Goal: Check status: Check status

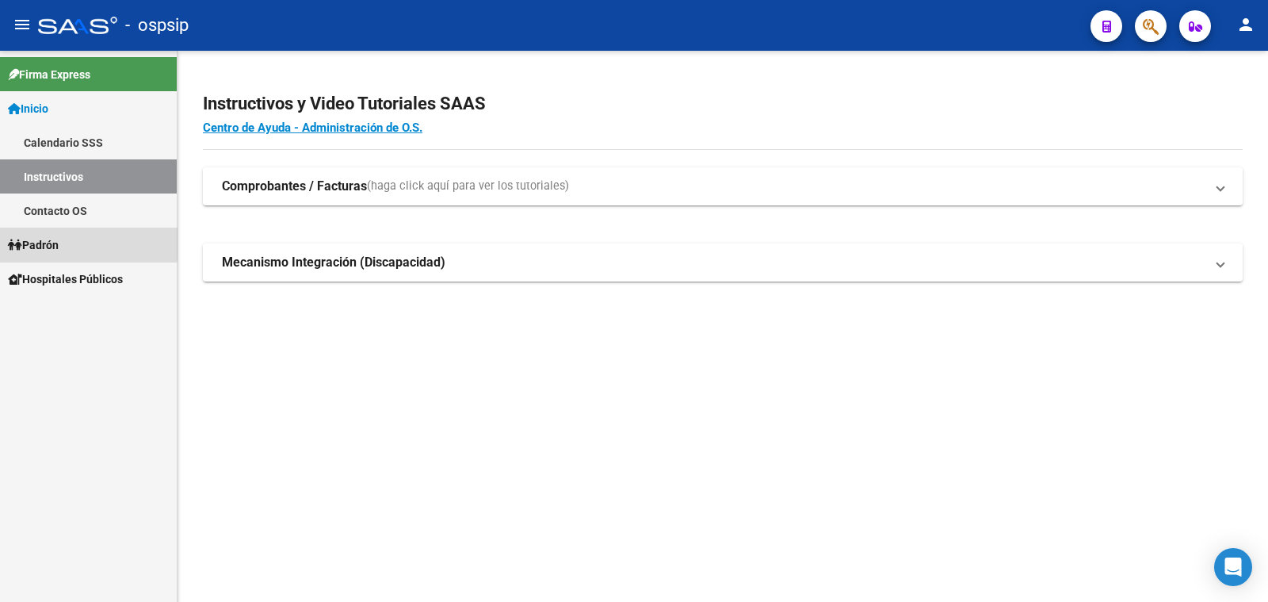
click at [55, 239] on span "Padrón" at bounding box center [33, 244] width 51 height 17
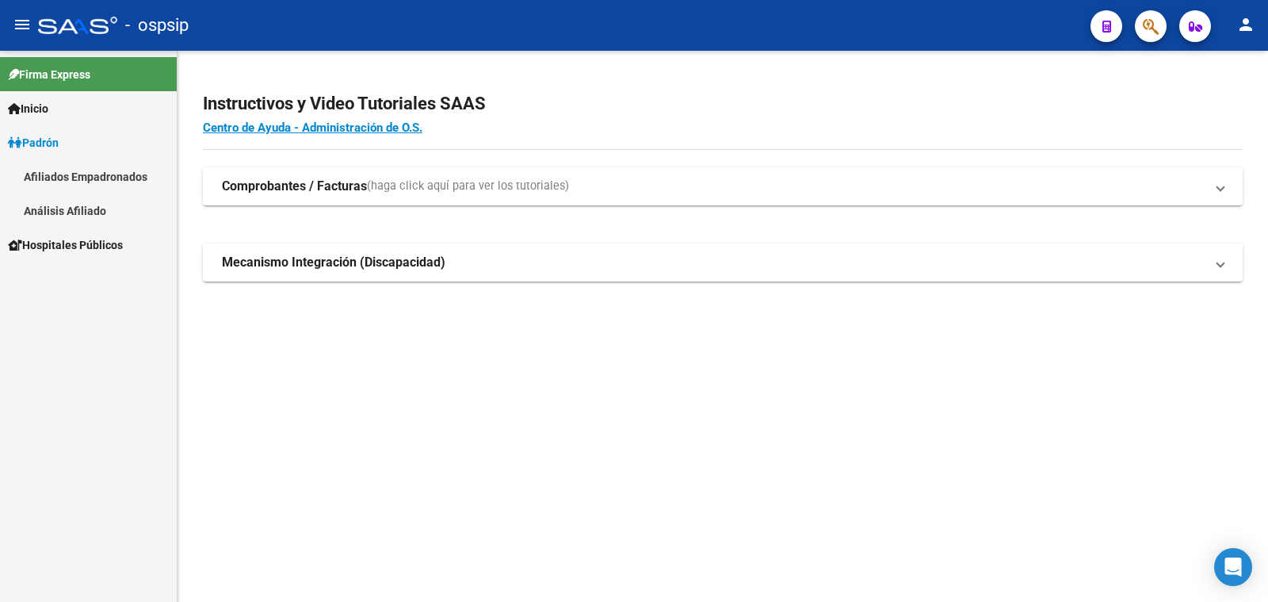
click at [71, 208] on link "Análisis Afiliado" at bounding box center [88, 210] width 177 height 34
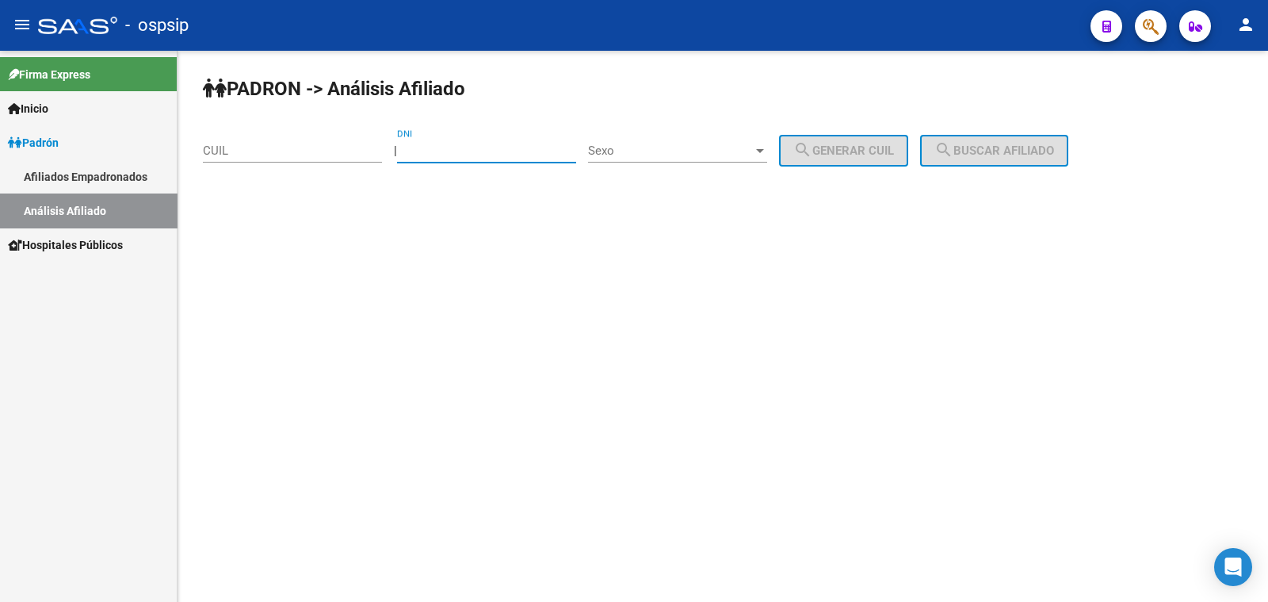
click at [457, 147] on input "DNI" at bounding box center [486, 150] width 179 height 14
paste input "20515708"
type input "20515708"
click at [694, 144] on span "Sexo" at bounding box center [670, 150] width 165 height 14
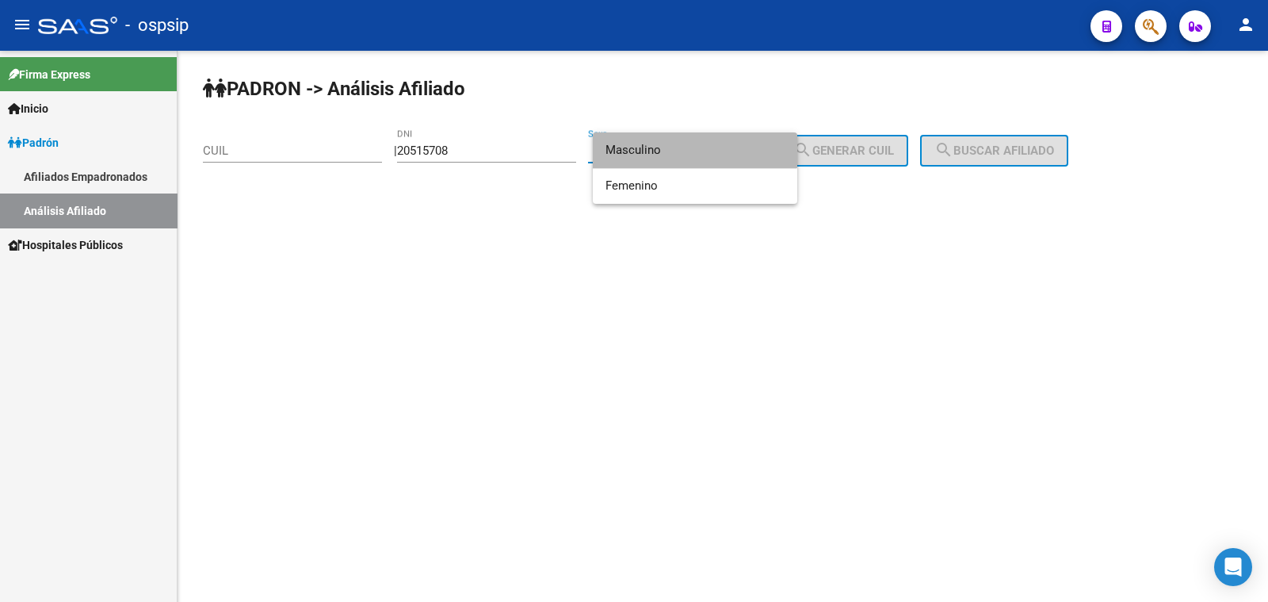
click at [694, 144] on span "Masculino" at bounding box center [694, 150] width 179 height 36
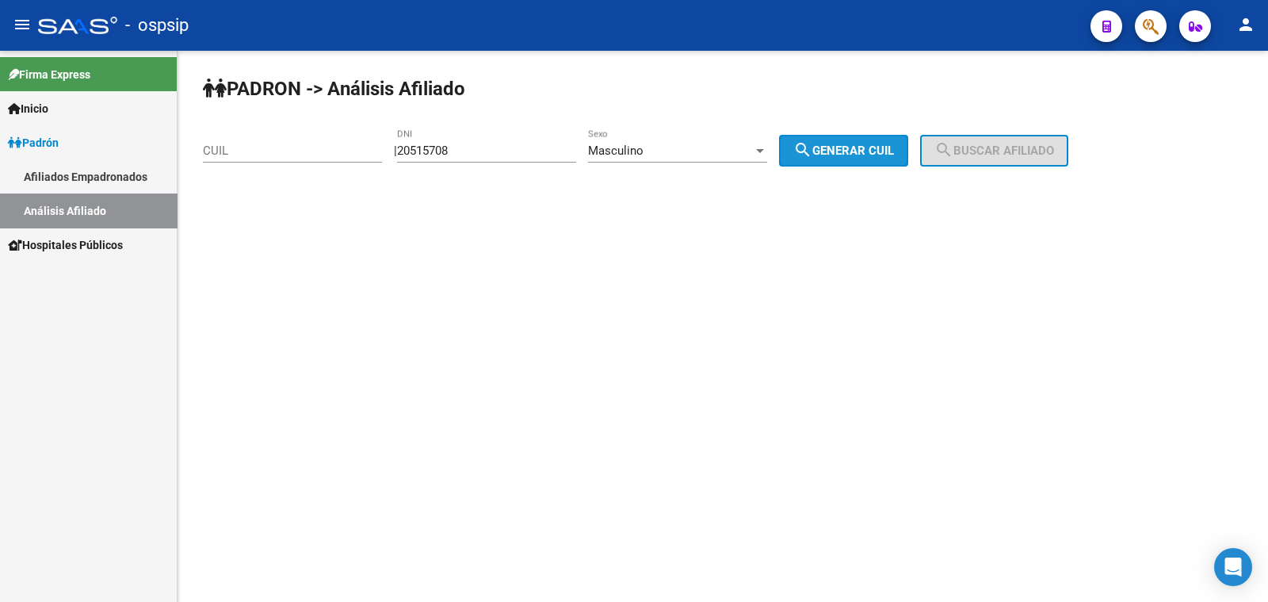
click at [856, 150] on span "search Generar CUIL" at bounding box center [843, 150] width 101 height 14
type input "20-20515708-6"
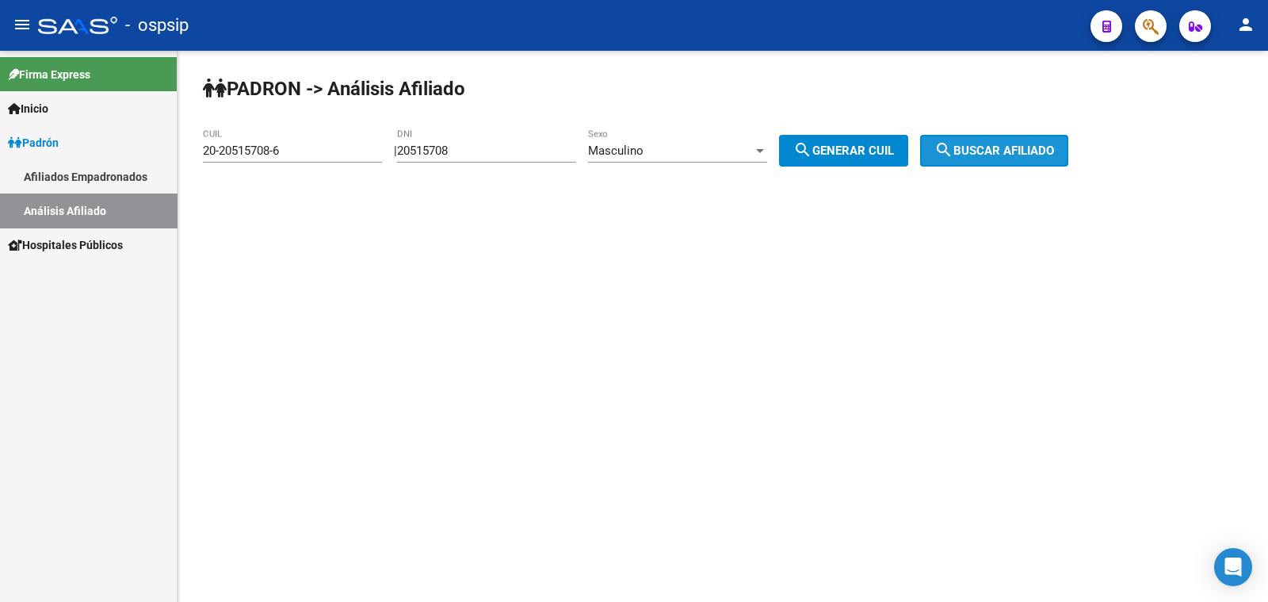
click at [953, 146] on mat-icon "search" at bounding box center [943, 149] width 19 height 19
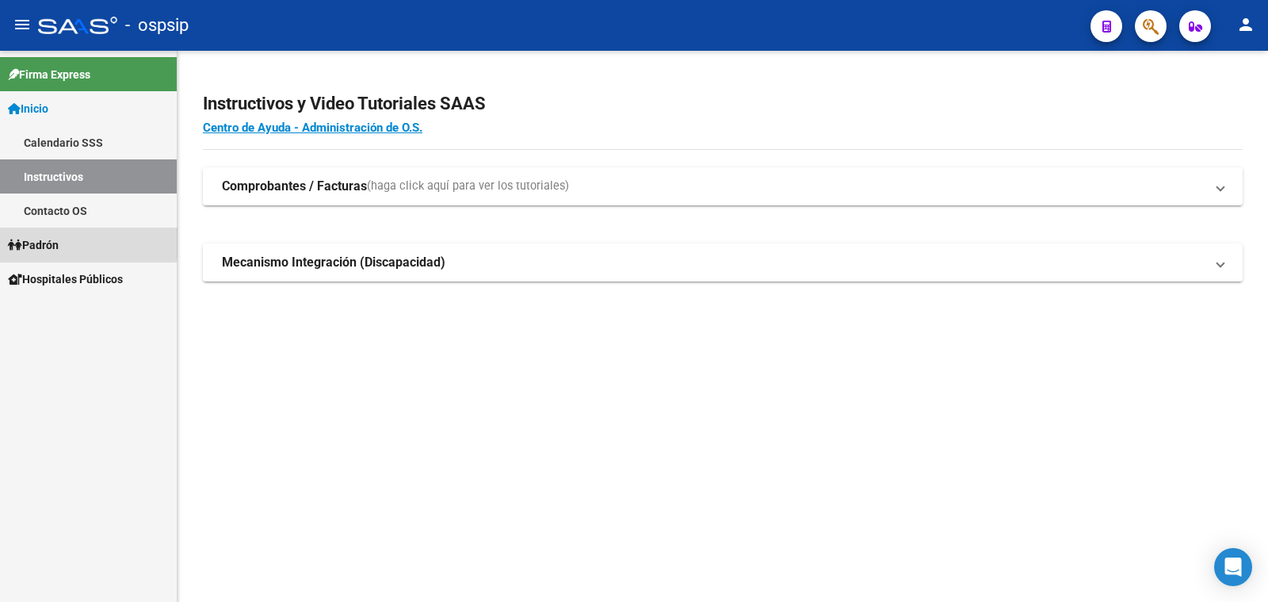
click at [44, 242] on span "Padrón" at bounding box center [33, 244] width 51 height 17
click at [55, 245] on span "Padrón" at bounding box center [33, 244] width 51 height 17
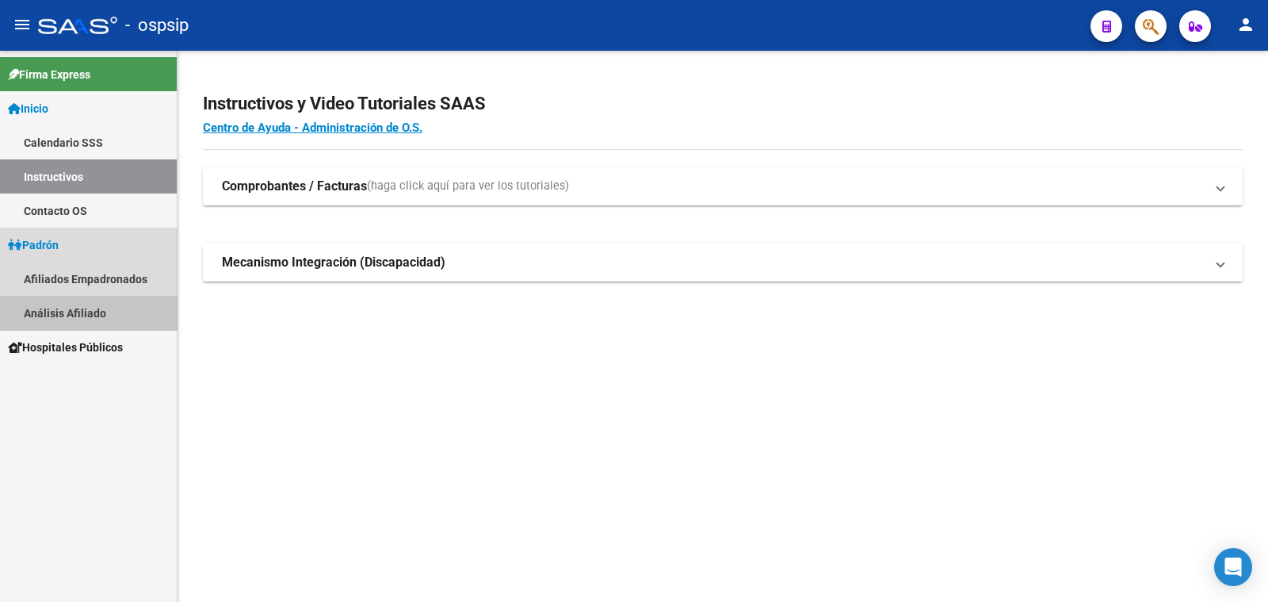
click at [61, 313] on link "Análisis Afiliado" at bounding box center [88, 313] width 177 height 34
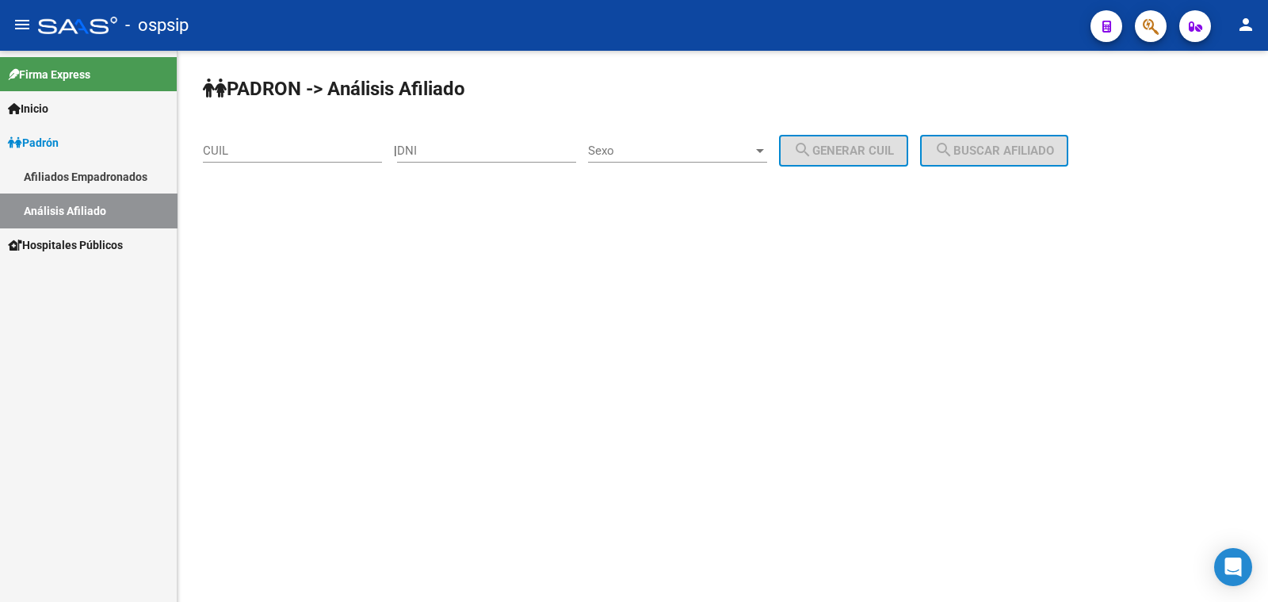
click at [445, 144] on input "DNI" at bounding box center [486, 150] width 179 height 14
paste input "22488460"
type input "22488460"
click at [690, 148] on span "Sexo" at bounding box center [670, 150] width 165 height 14
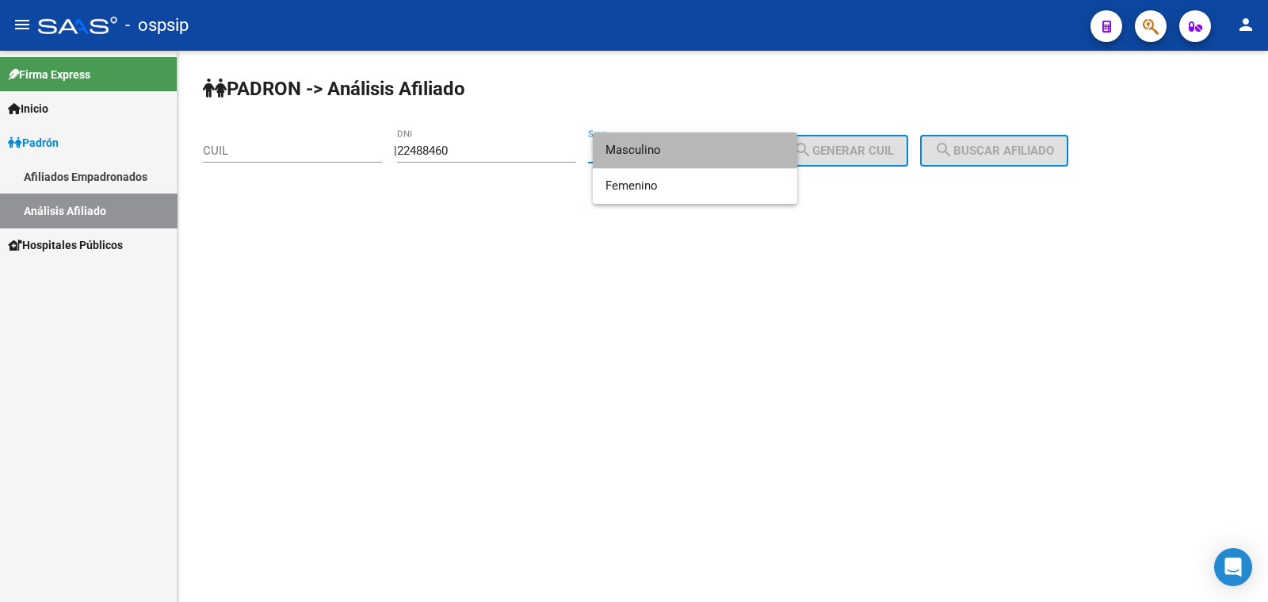
click at [690, 148] on span "Masculino" at bounding box center [694, 150] width 179 height 36
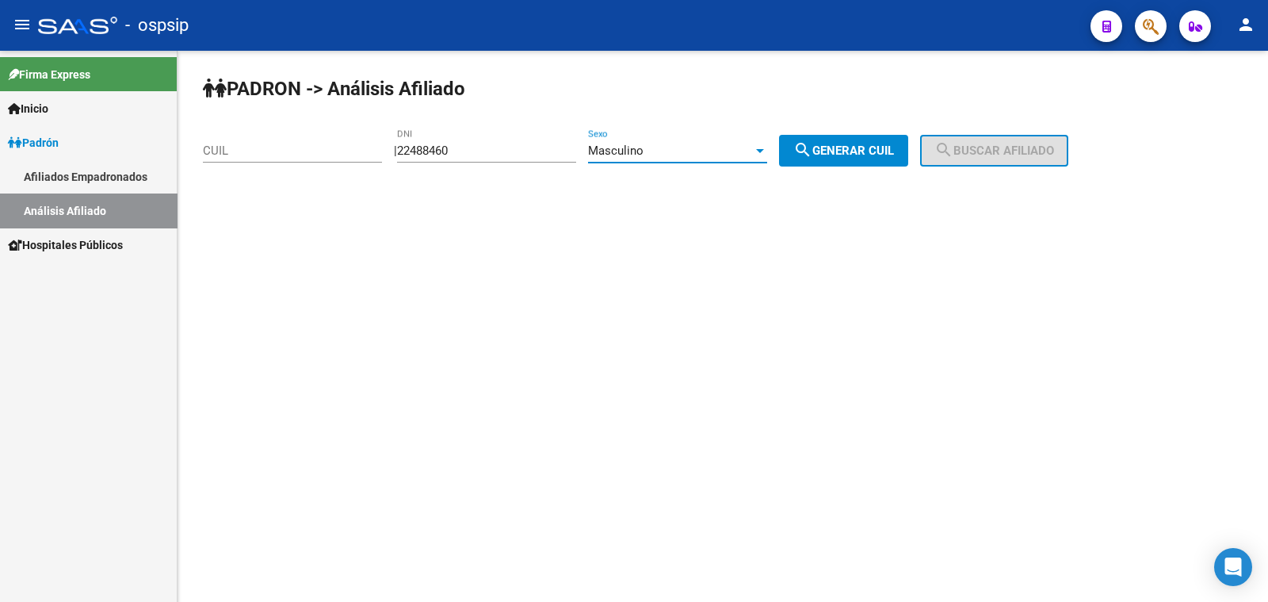
click at [764, 151] on div at bounding box center [760, 151] width 8 height 4
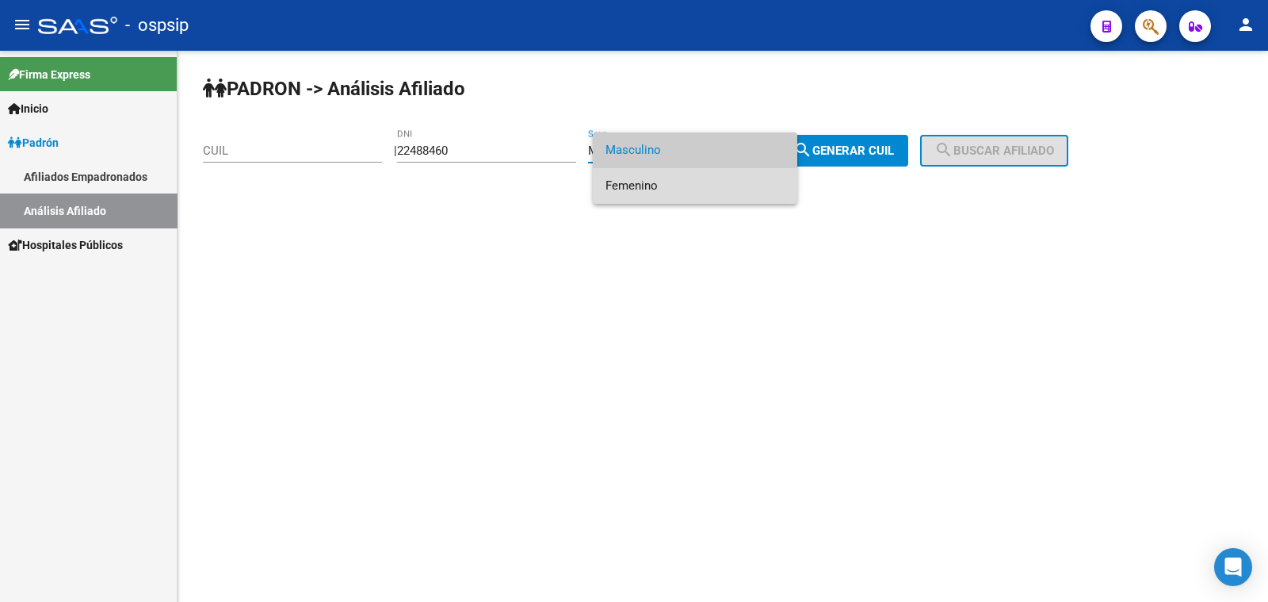
click at [742, 194] on span "Femenino" at bounding box center [694, 186] width 179 height 36
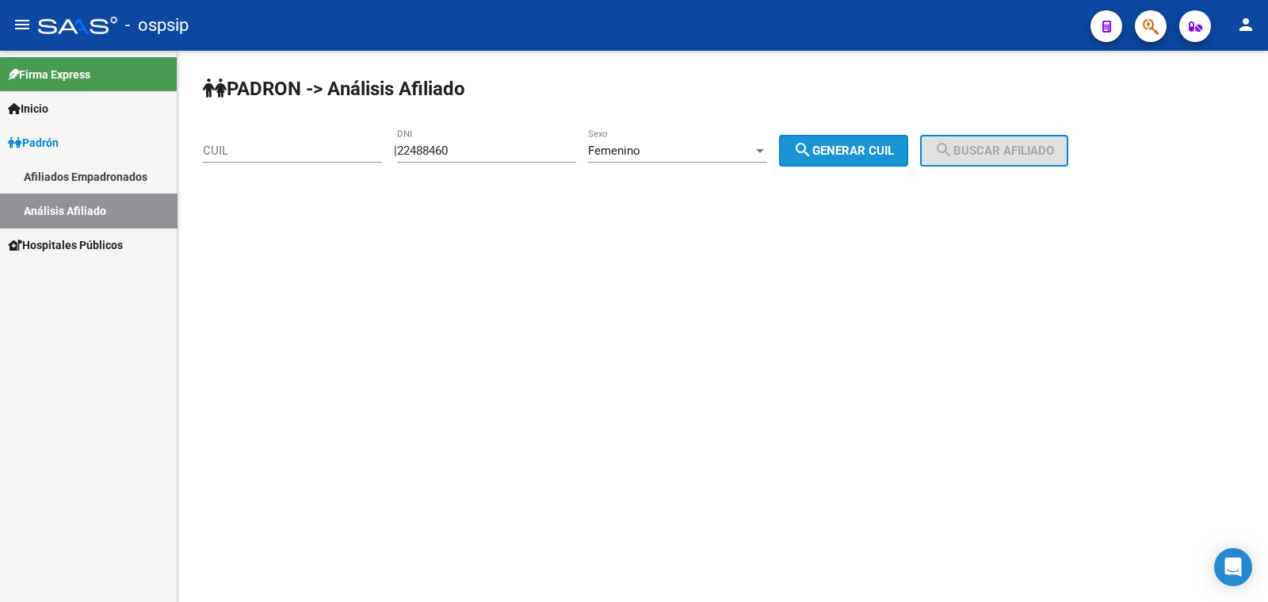
click at [870, 144] on span "search Generar CUIL" at bounding box center [843, 150] width 101 height 14
type input "27-22488460-0"
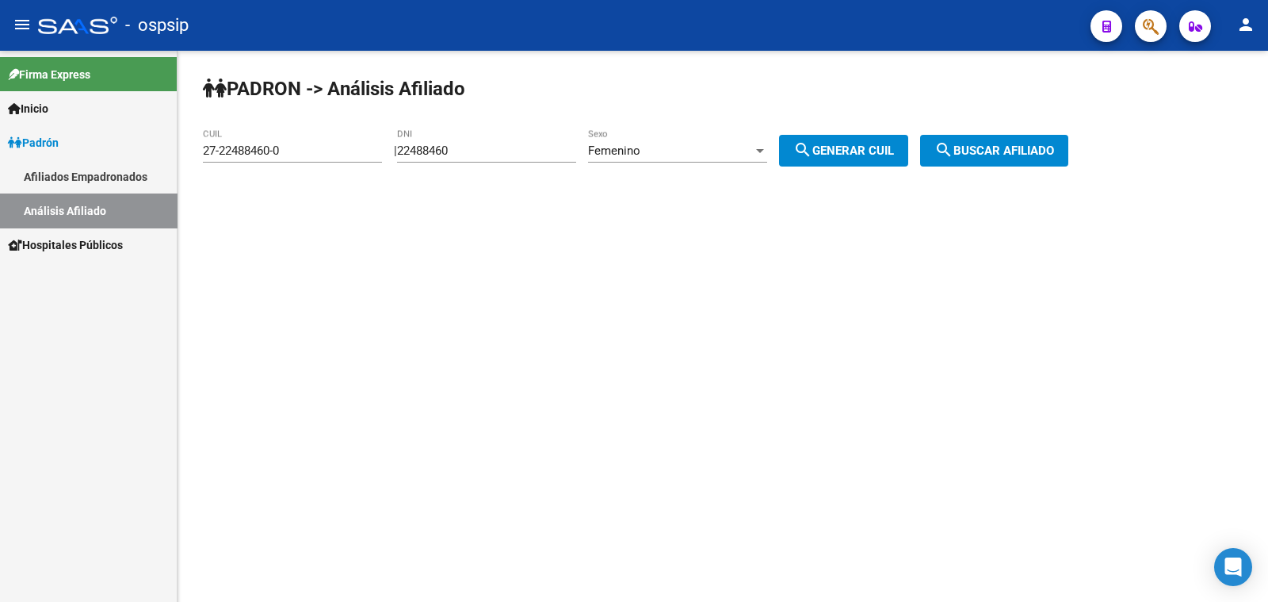
click at [975, 147] on span "search Buscar afiliado" at bounding box center [994, 150] width 120 height 14
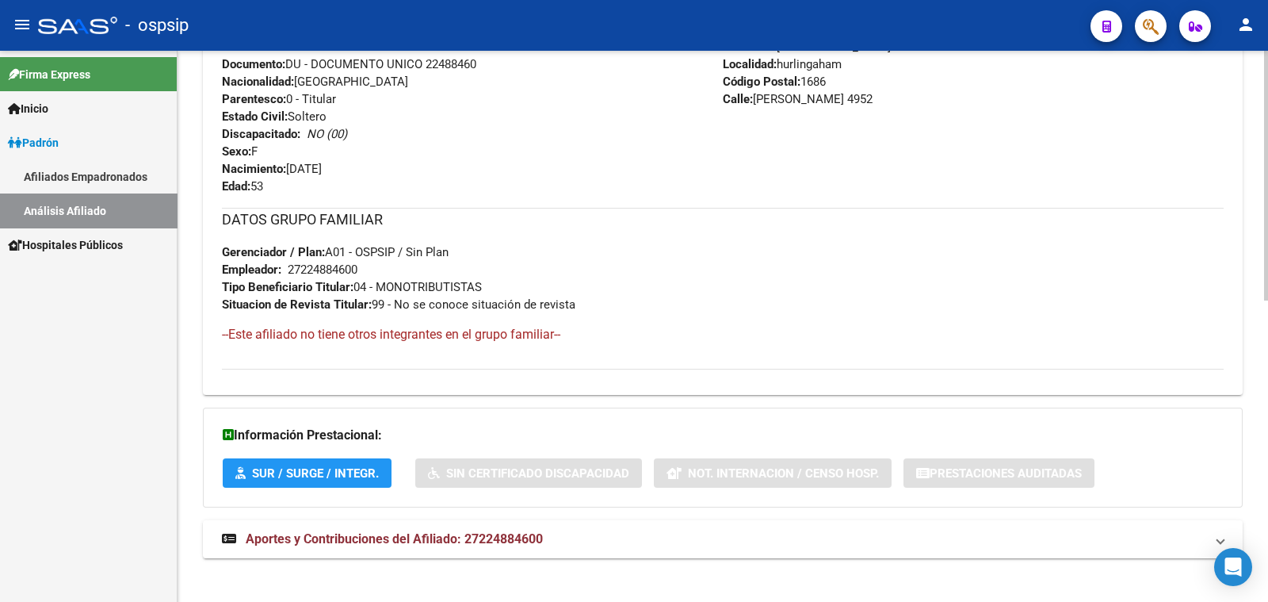
scroll to position [665, 0]
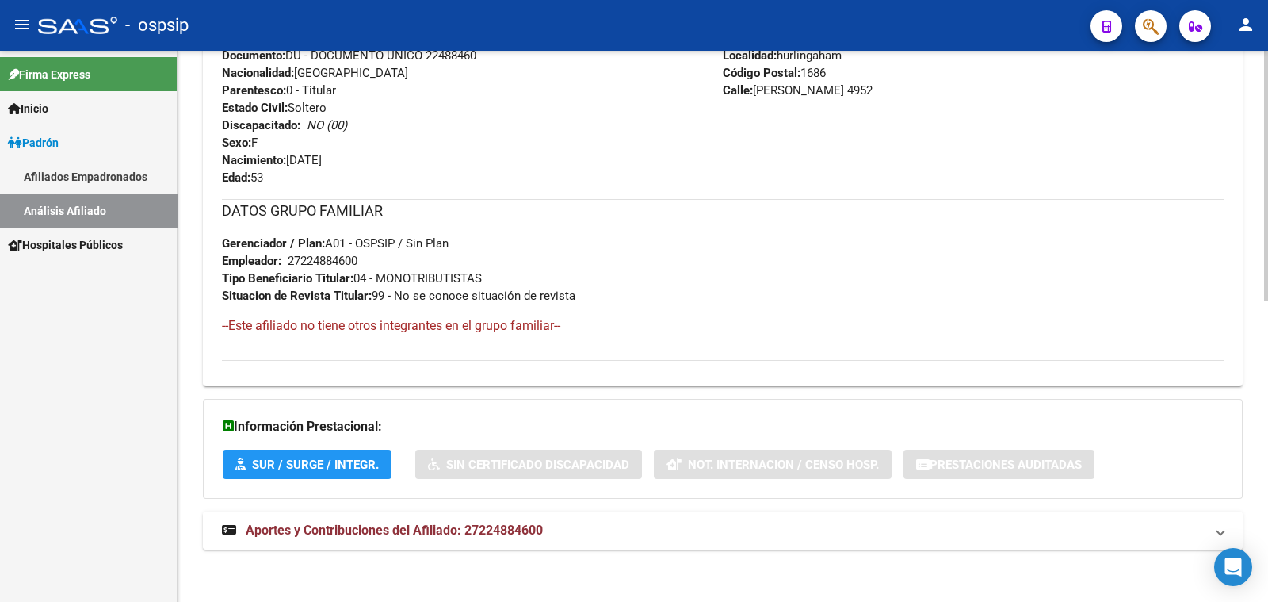
click at [444, 525] on span "Aportes y Contribuciones del Afiliado: 27224884600" at bounding box center [394, 529] width 297 height 15
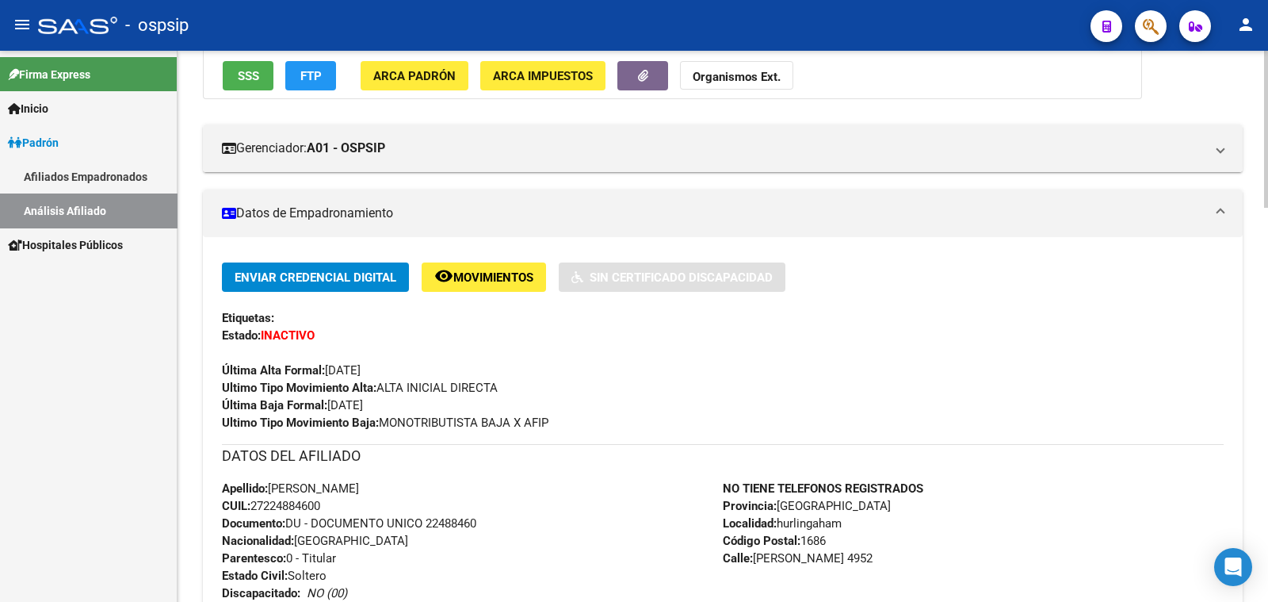
scroll to position [0, 0]
